Goal: Check status: Check status

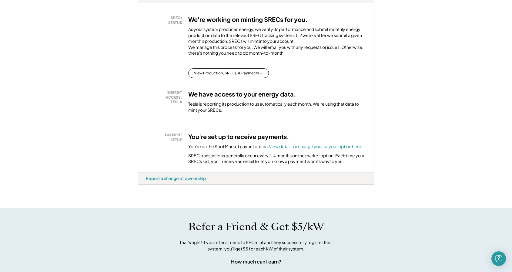
scroll to position [146, 0]
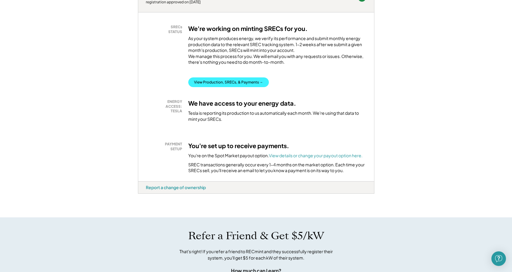
click at [208, 86] on button "View Production, SRECs, & Payments →" at bounding box center [228, 82] width 81 height 10
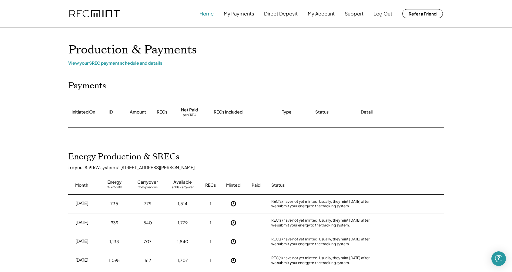
click at [204, 14] on button "Home" at bounding box center [207, 14] width 14 height 12
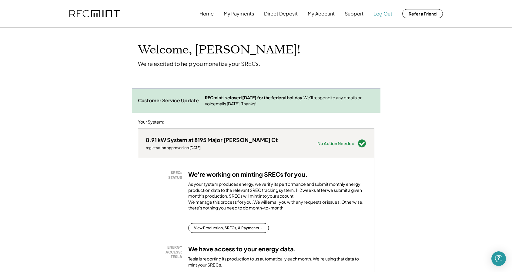
click at [379, 15] on button "Log Out" at bounding box center [383, 14] width 19 height 12
